Goal: Transaction & Acquisition: Purchase product/service

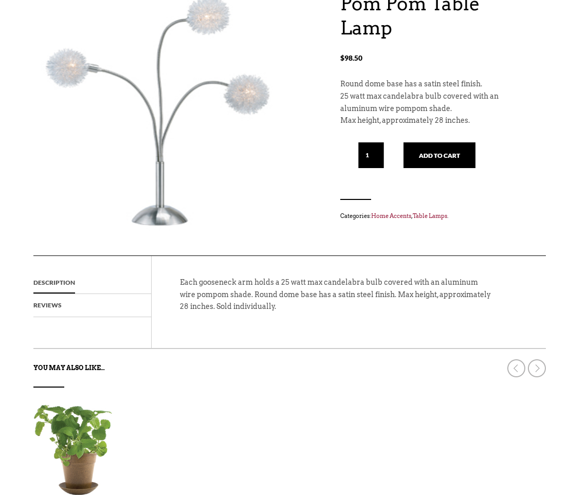
scroll to position [133, 0]
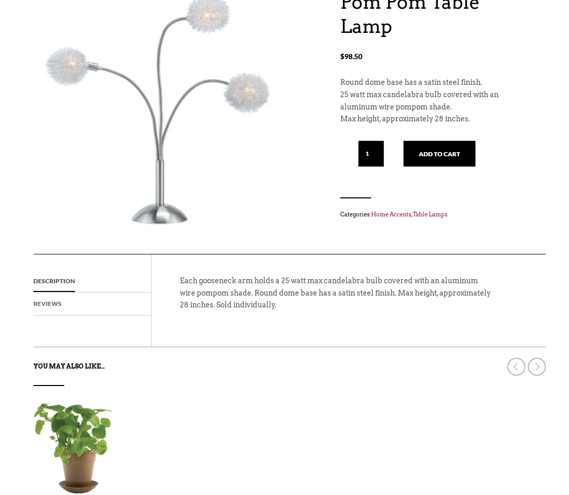
click at [52, 304] on link "Reviews" at bounding box center [47, 303] width 28 height 23
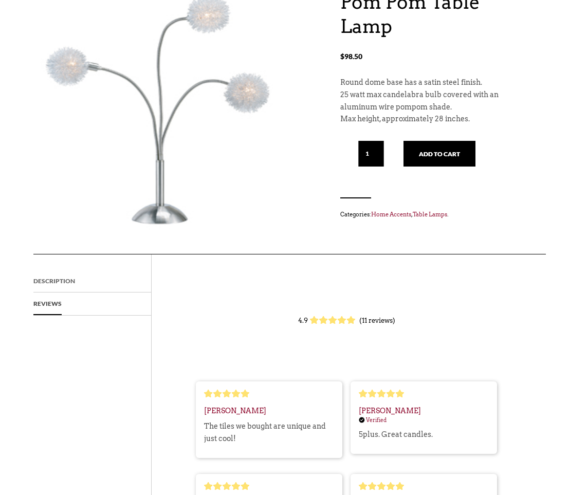
click at [59, 272] on link "Description" at bounding box center [54, 281] width 42 height 23
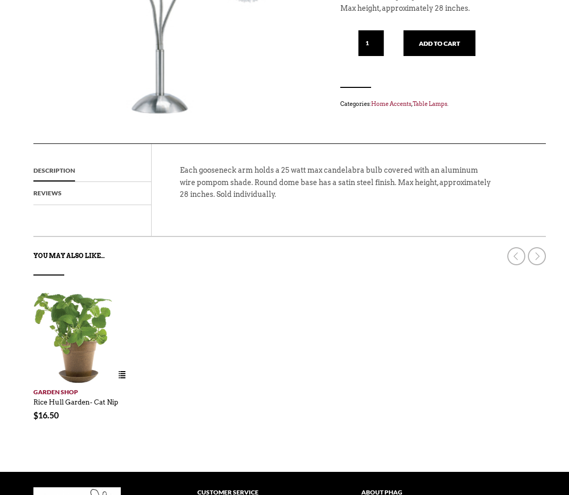
scroll to position [0, 0]
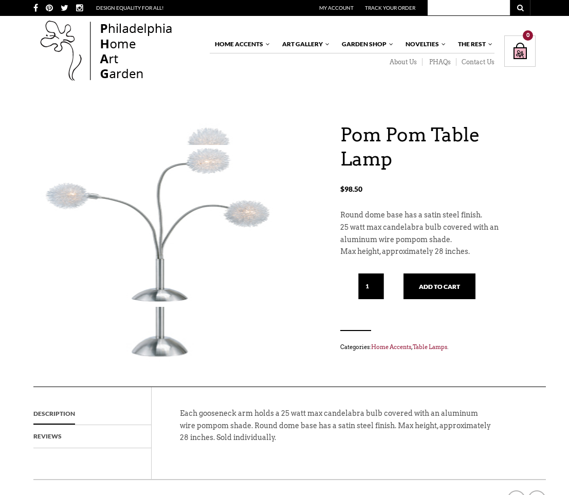
click at [198, 189] on img at bounding box center [164, 226] width 262 height 162
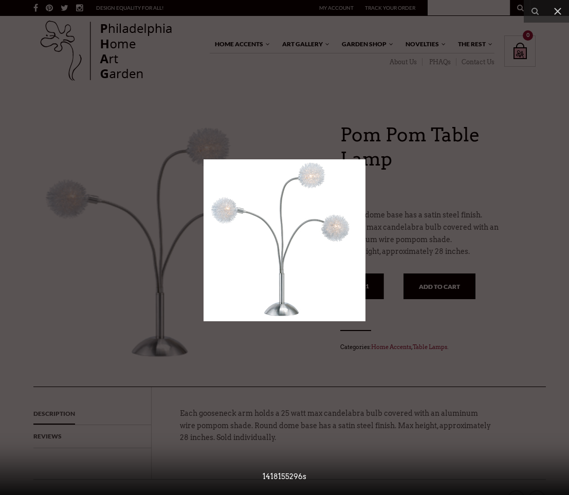
click at [288, 255] on img at bounding box center [284, 240] width 162 height 162
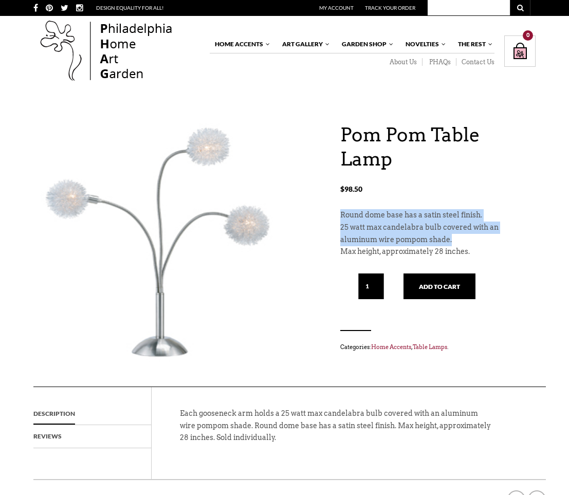
drag, startPoint x: 340, startPoint y: 189, endPoint x: 443, endPoint y: 215, distance: 106.5
click at [443, 215] on div "Round dome base has a satin steel finish. 25 watt max candelabra bulb covered w…" at bounding box center [437, 233] width 195 height 49
copy div "Round dome base has a satin steel finish. 25 watt max candelabra bulb covered w…"
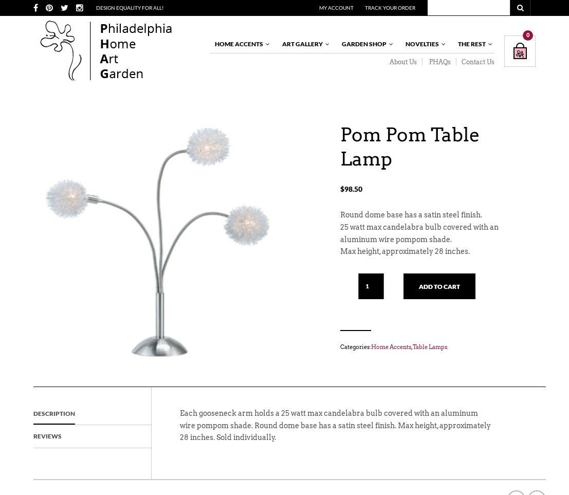
drag, startPoint x: 169, startPoint y: 259, endPoint x: 544, endPoint y: 49, distance: 429.6
click at [0, 0] on div "X Like what you see? Get V ery I mportant P HAG Status Now! Your ALL ACCESS pas…" at bounding box center [284, 436] width 569 height 872
click at [345, 131] on h1 "Pom Pom Table Lamp" at bounding box center [437, 147] width 195 height 48
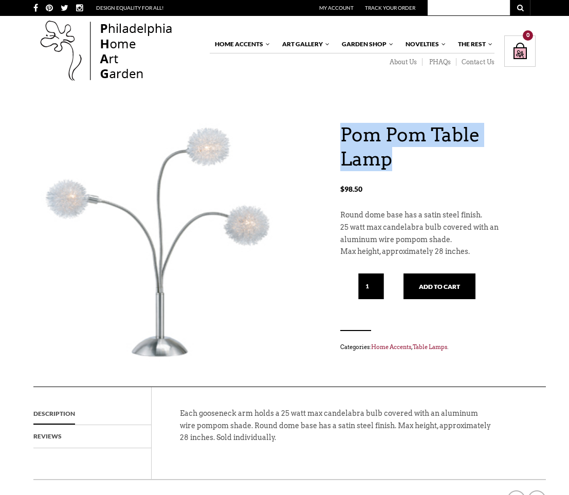
click at [345, 131] on h1 "Pom Pom Table Lamp" at bounding box center [437, 147] width 195 height 48
copy div "Pom Pom Table Lamp"
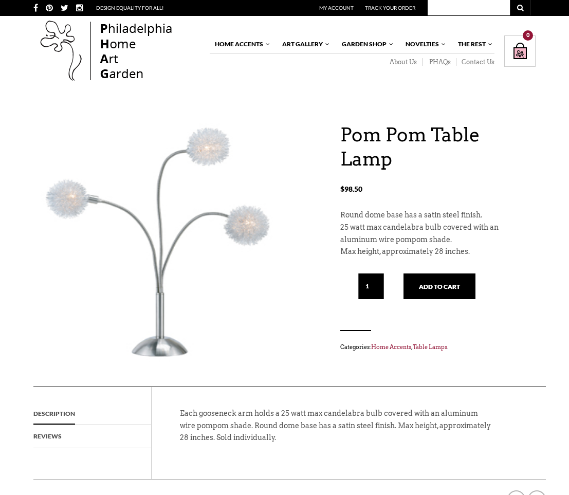
scroll to position [8, 0]
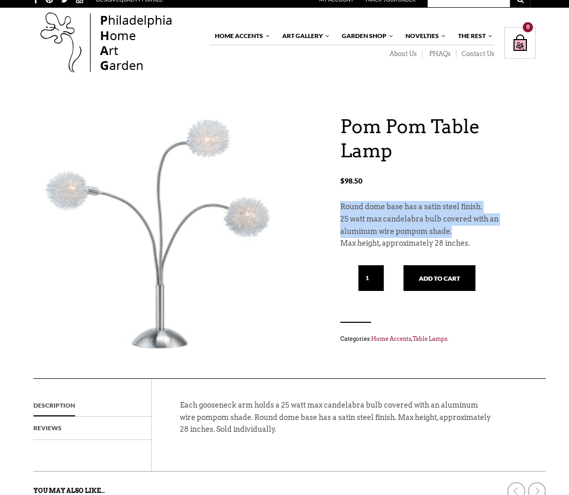
drag, startPoint x: 340, startPoint y: 184, endPoint x: 446, endPoint y: 208, distance: 108.9
click at [446, 208] on div "Round dome base has a satin steel finish. 25 watt max candelabra bulb covered w…" at bounding box center [437, 225] width 195 height 49
copy div "Round dome base has a satin steel finish. 25 watt max candelabra bulb covered w…"
